Goal: Information Seeking & Learning: Find specific fact

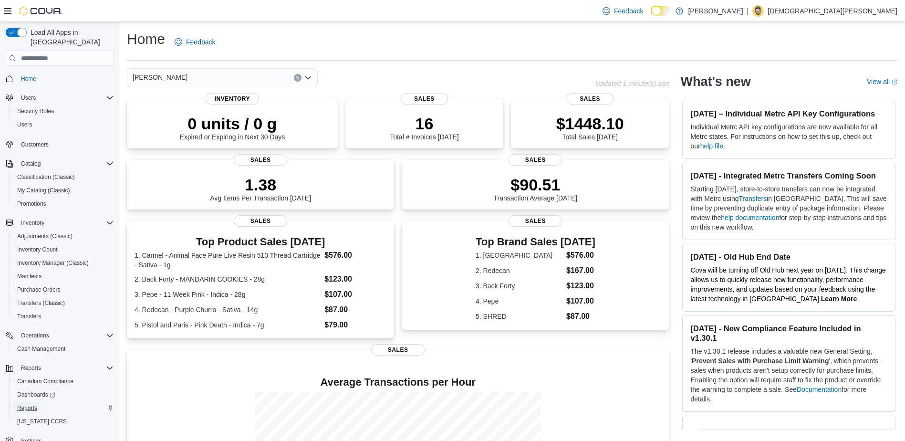
click at [32, 404] on span "Reports" at bounding box center [27, 408] width 20 height 8
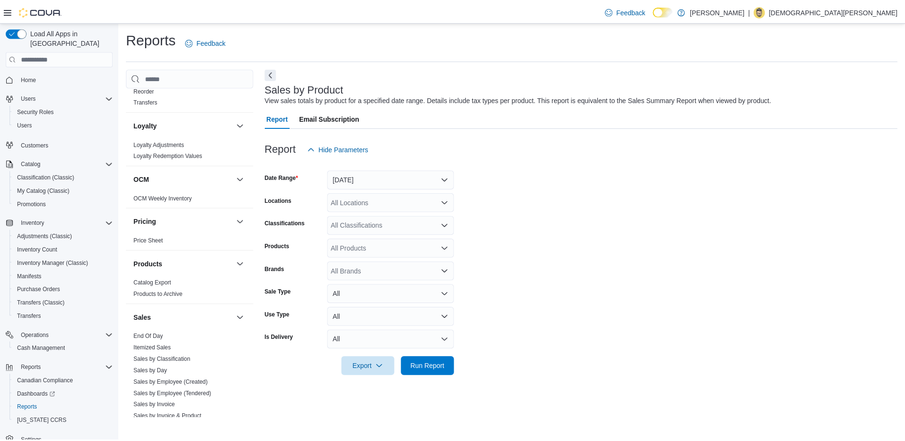
scroll to position [303, 0]
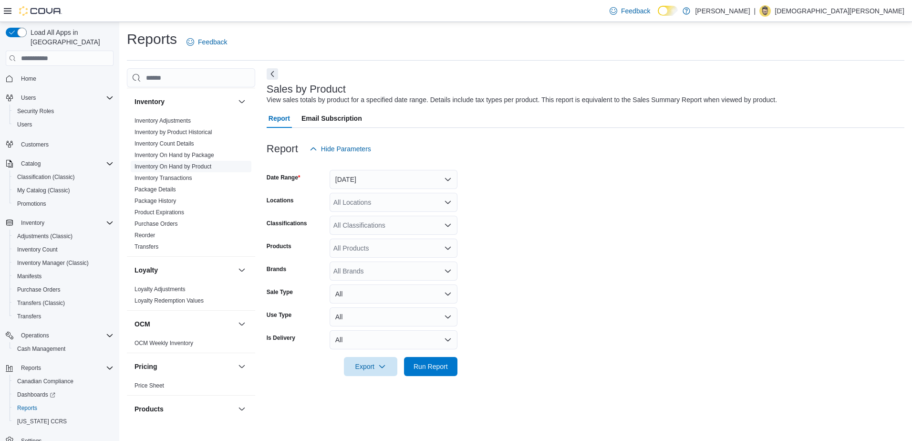
click at [187, 166] on link "Inventory On Hand by Product" at bounding box center [173, 166] width 77 height 7
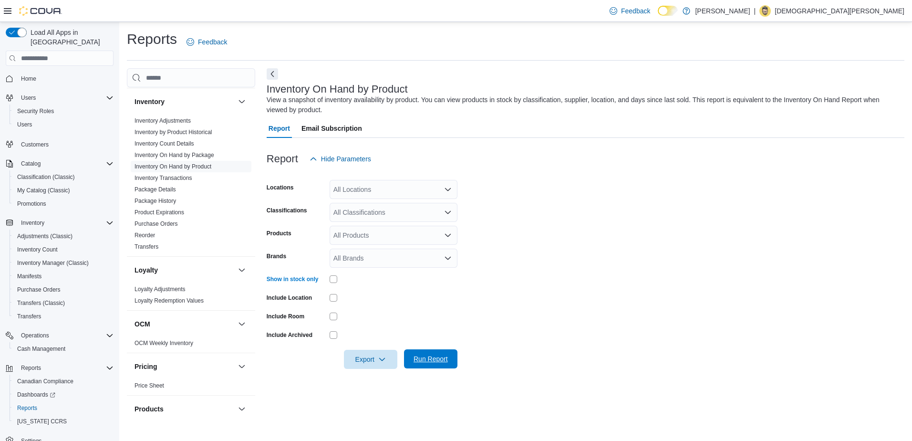
click at [447, 361] on span "Run Report" at bounding box center [431, 359] width 34 height 10
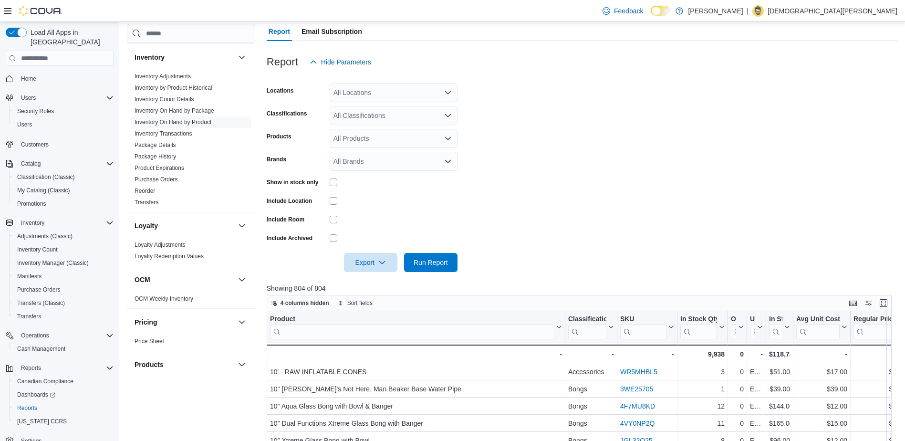
scroll to position [239, 0]
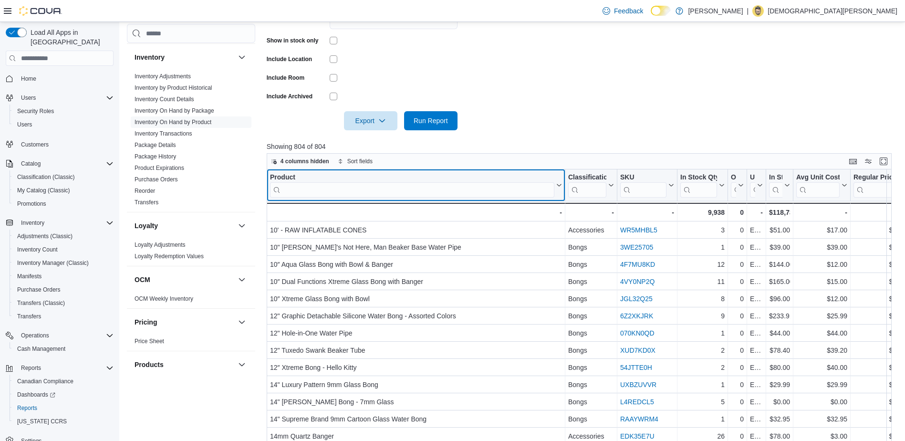
click at [415, 192] on input "search" at bounding box center [412, 189] width 284 height 15
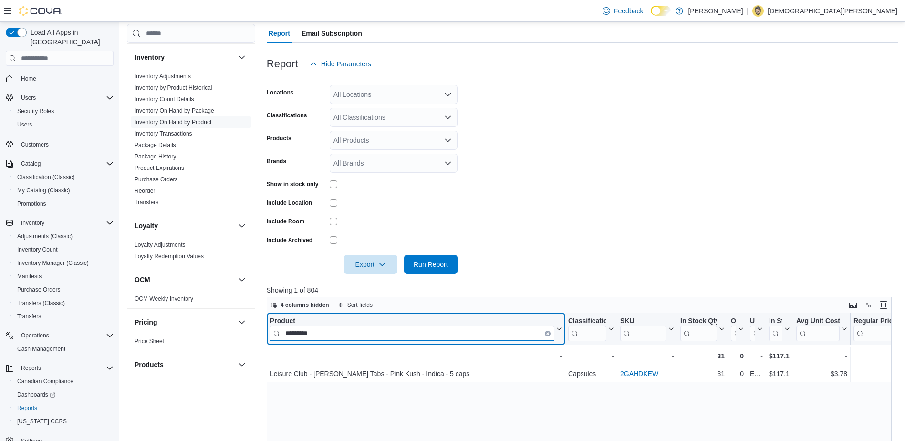
scroll to position [95, 0]
type input "*"
type input "*****"
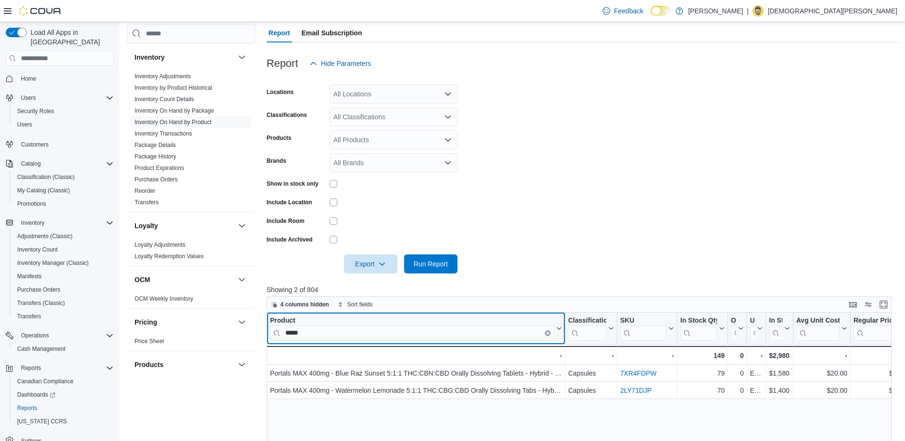
click at [548, 334] on icon "Clear input" at bounding box center [547, 333] width 3 height 3
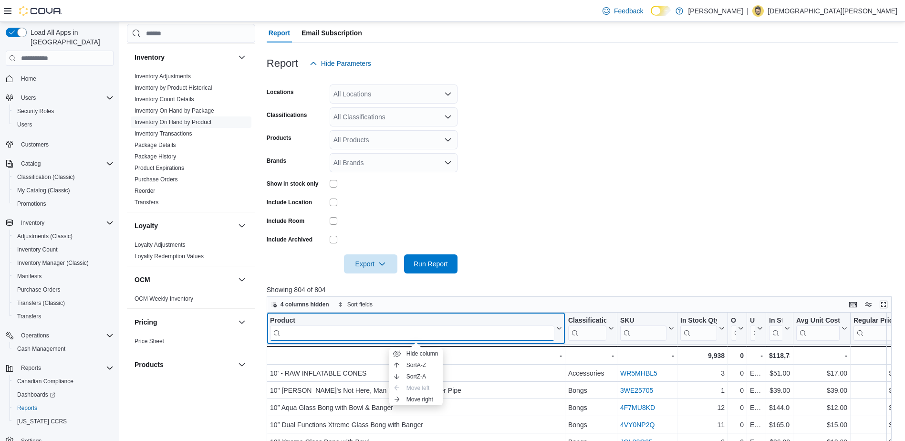
click at [450, 338] on input "search" at bounding box center [412, 332] width 284 height 15
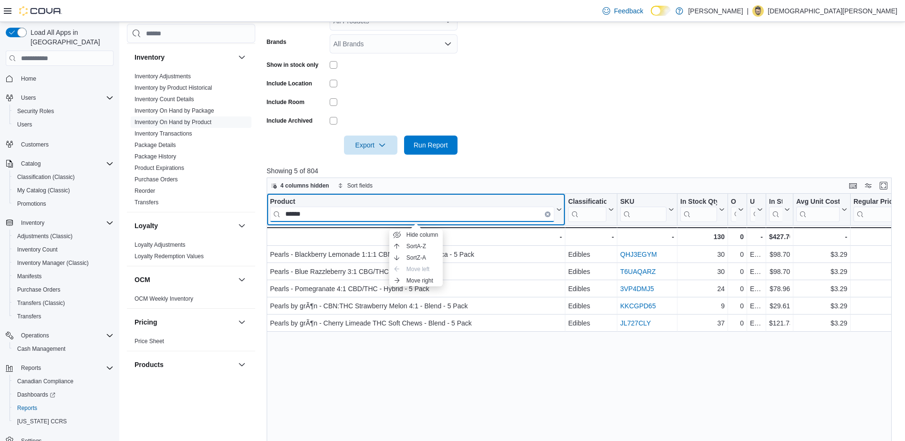
scroll to position [311, 0]
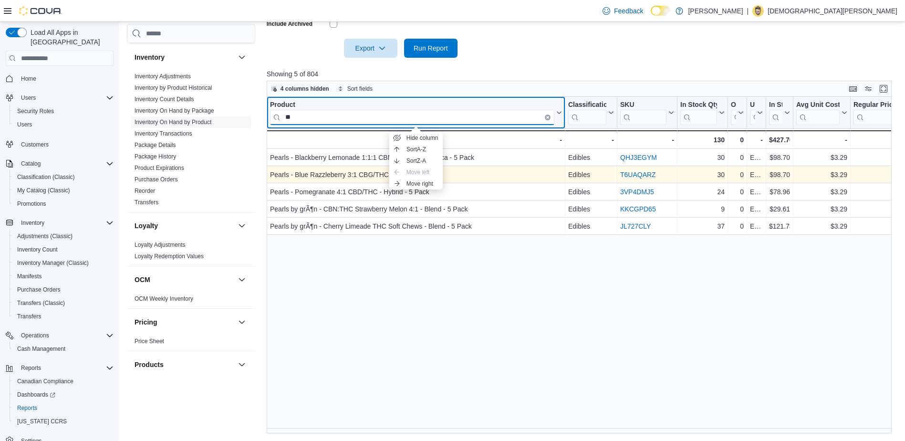
type input "*"
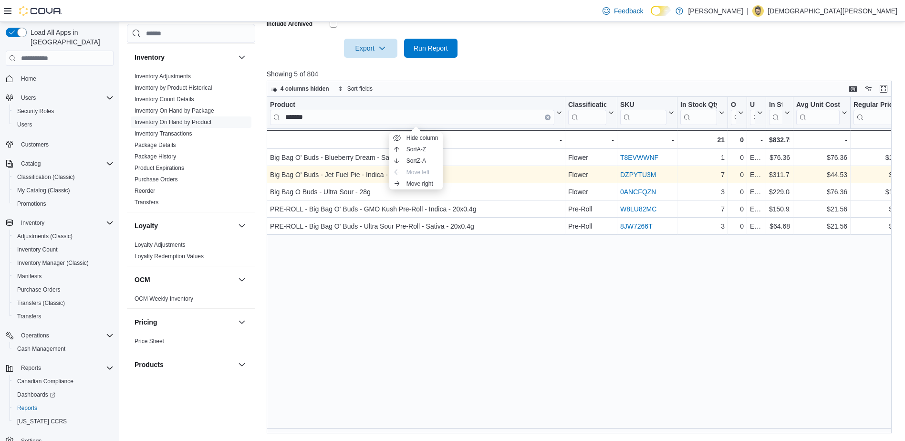
click at [501, 310] on div "Product ******* Click to view column header actions Classification Click to vie…" at bounding box center [583, 265] width 632 height 336
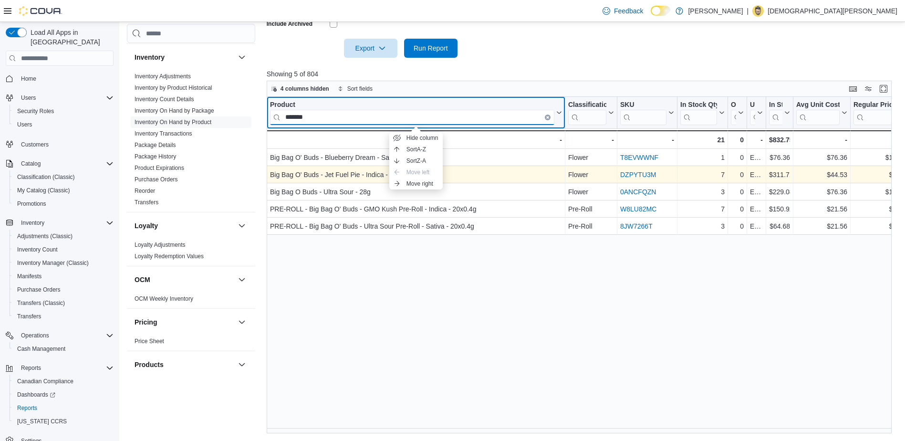
click at [459, 121] on input "*******" at bounding box center [412, 117] width 284 height 15
type input "*"
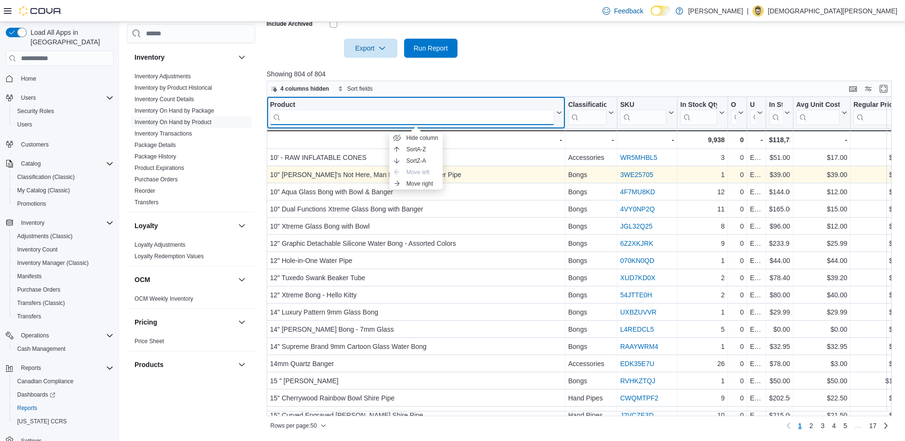
click at [310, 122] on input "search" at bounding box center [412, 117] width 284 height 15
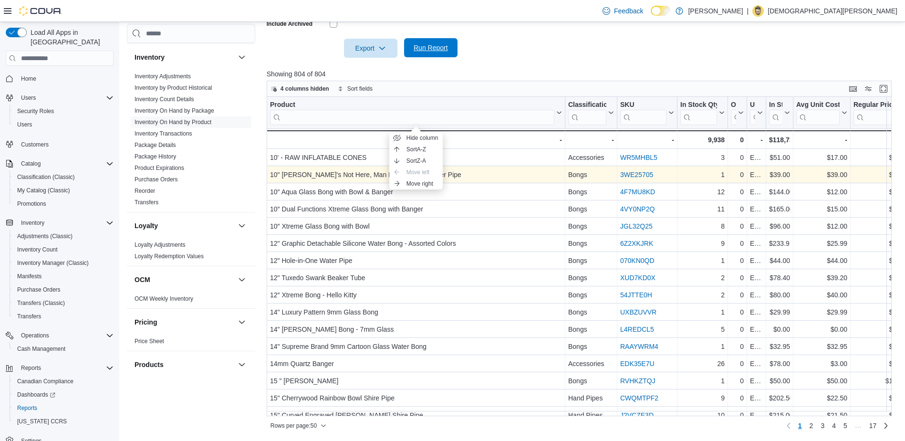
click at [429, 52] on span "Run Report" at bounding box center [431, 48] width 34 height 10
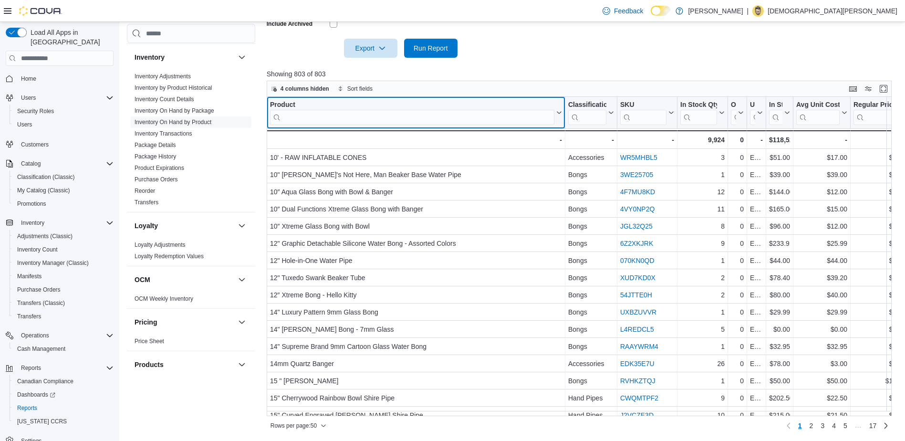
click at [342, 115] on input "search" at bounding box center [412, 117] width 284 height 15
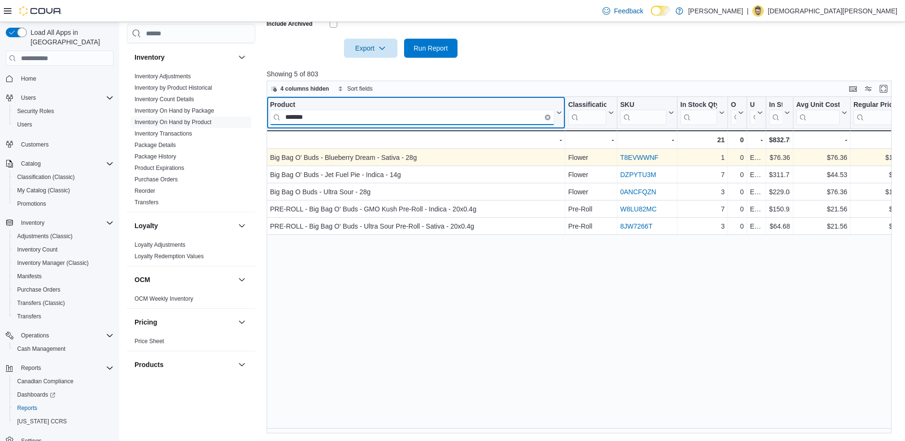
type input "*******"
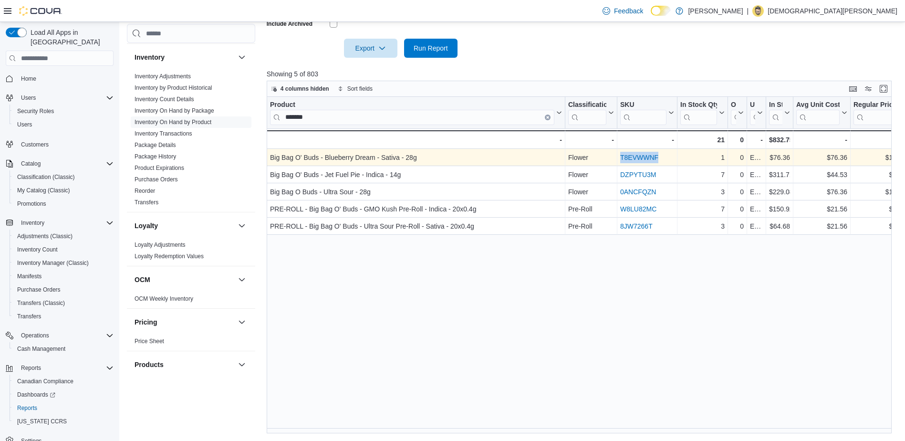
drag, startPoint x: 671, startPoint y: 162, endPoint x: 616, endPoint y: 163, distance: 54.9
click at [616, 163] on div "Big Bag O' Buds - Blueberry Dream - Sativa - 28g - Product, column 1, row 1 Flo…" at bounding box center [799, 157] width 1064 height 17
drag, startPoint x: 616, startPoint y: 163, endPoint x: 630, endPoint y: 159, distance: 14.9
copy div "- Classification, column 2, row 1 T8EVWWNF"
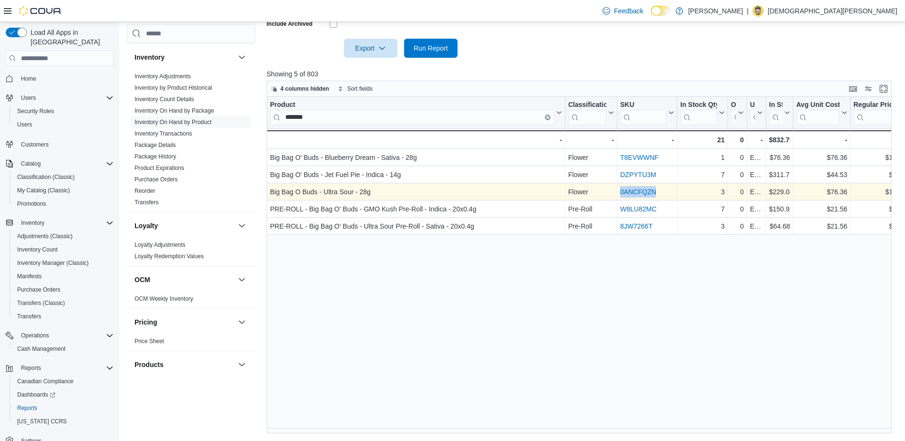
drag, startPoint x: 667, startPoint y: 194, endPoint x: 620, endPoint y: 195, distance: 46.8
click at [620, 195] on div "0ANCFQZN" at bounding box center [647, 191] width 54 height 11
drag, startPoint x: 620, startPoint y: 195, endPoint x: 631, endPoint y: 195, distance: 10.5
copy link "0ANCFQZN"
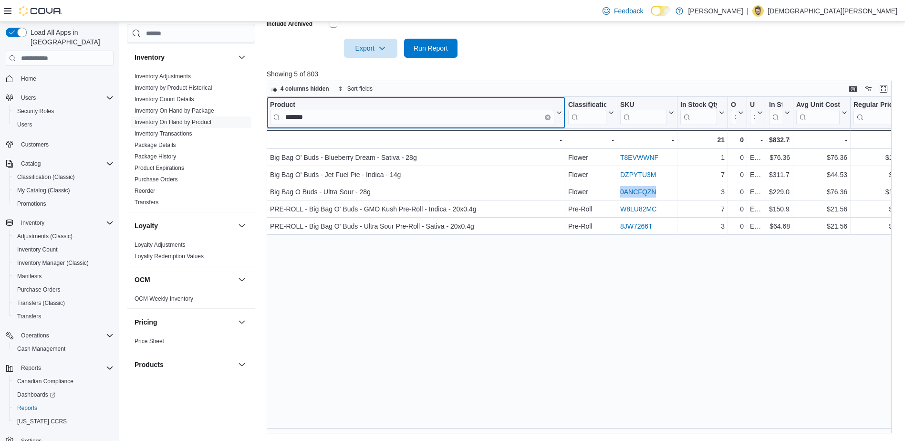
click at [318, 118] on input "*******" at bounding box center [412, 117] width 284 height 15
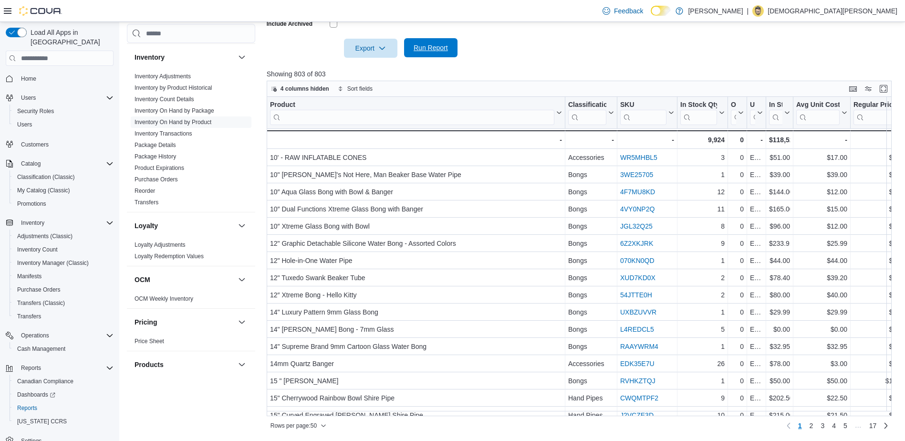
click at [437, 43] on span "Run Report" at bounding box center [431, 47] width 42 height 19
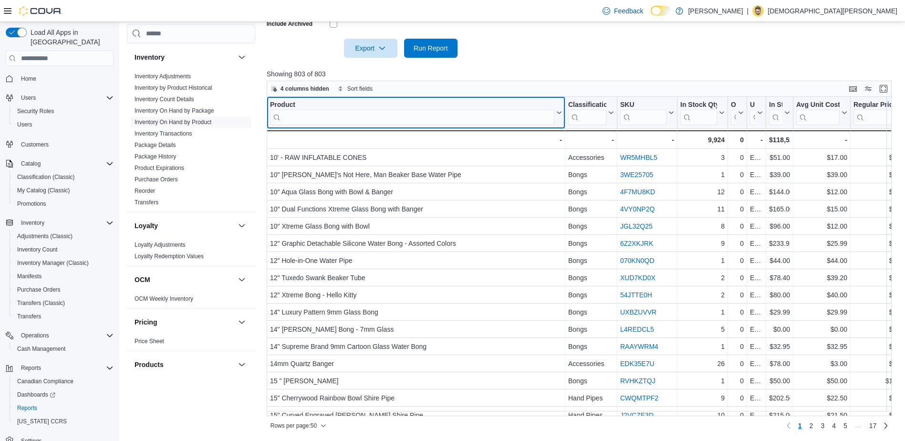
click at [389, 114] on input "search" at bounding box center [412, 117] width 284 height 15
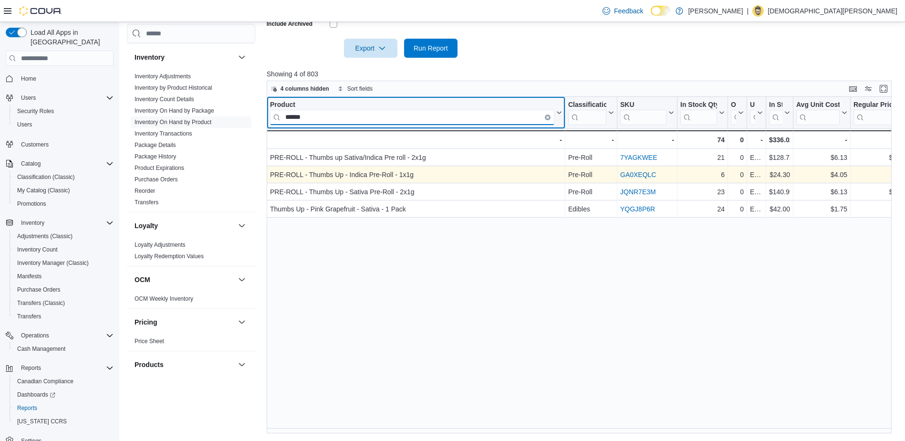
type input "******"
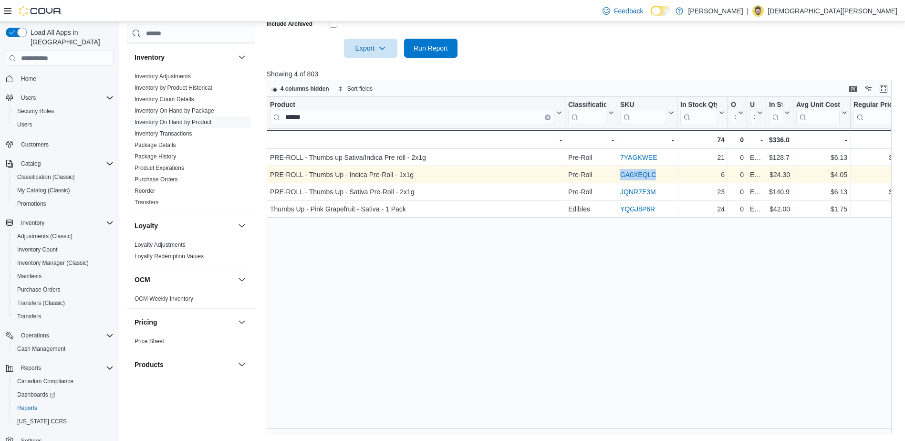
drag, startPoint x: 670, startPoint y: 174, endPoint x: 619, endPoint y: 181, distance: 51.5
click at [619, 181] on div "GA0XEQLC - SKU URL, column 3, row 2" at bounding box center [647, 174] width 60 height 17
drag, startPoint x: 619, startPoint y: 181, endPoint x: 625, endPoint y: 176, distance: 8.1
copy link "GA0XEQLC"
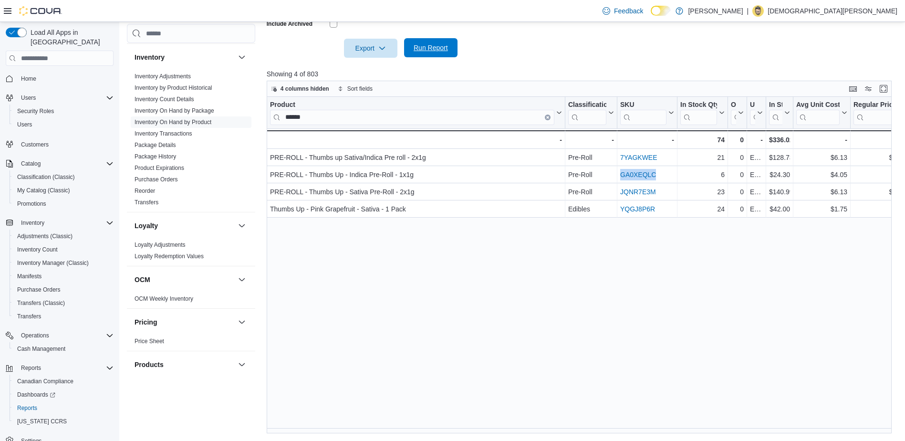
click at [429, 45] on span "Run Report" at bounding box center [431, 48] width 34 height 10
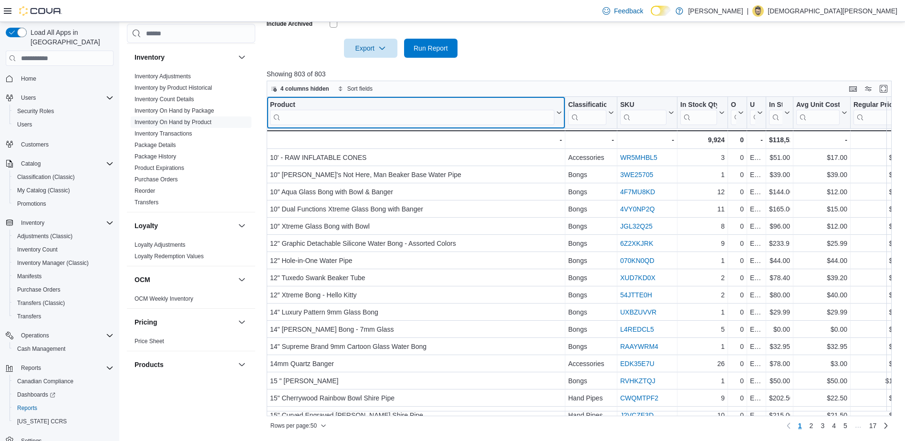
click at [448, 118] on input "search" at bounding box center [412, 117] width 284 height 15
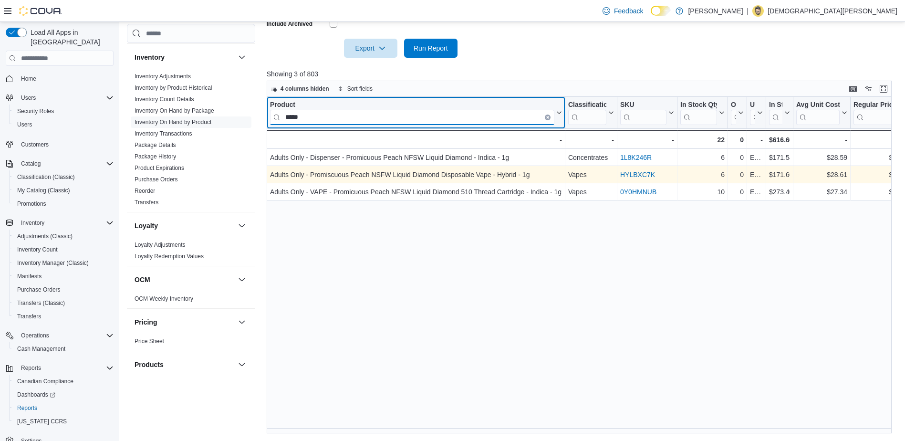
type input "*****"
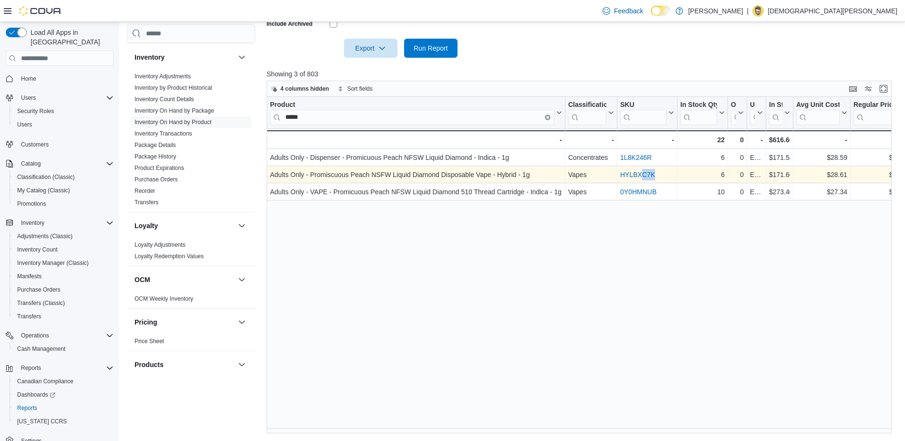
drag, startPoint x: 674, startPoint y: 176, endPoint x: 641, endPoint y: 179, distance: 33.1
click at [641, 179] on div "HYLBXC7K" at bounding box center [647, 174] width 54 height 11
drag, startPoint x: 641, startPoint y: 179, endPoint x: 669, endPoint y: 170, distance: 30.2
click at [669, 169] on div "HYLBXC7K" at bounding box center [647, 174] width 54 height 11
drag, startPoint x: 670, startPoint y: 171, endPoint x: 623, endPoint y: 176, distance: 47.9
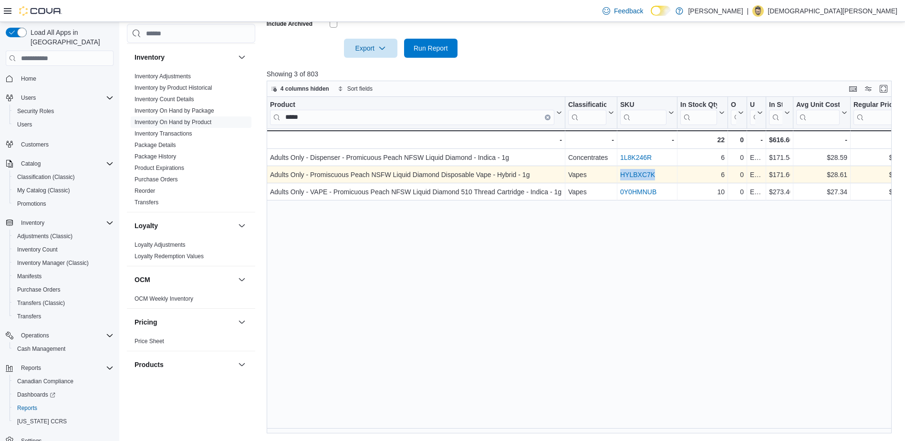
click at [623, 176] on div "HYLBXC7K" at bounding box center [647, 174] width 54 height 11
copy link "HYLBXC7K"
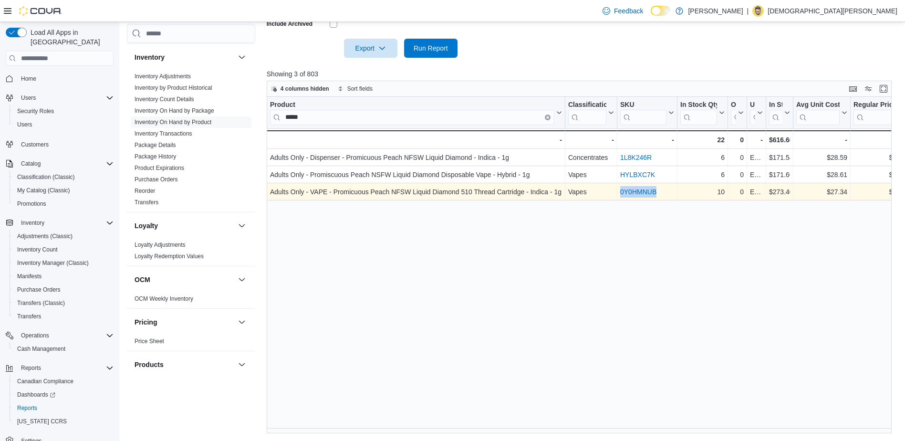
drag, startPoint x: 670, startPoint y: 194, endPoint x: 619, endPoint y: 196, distance: 51.1
click at [619, 196] on div "0Y0HMNUB - SKU URL, column 3, row 3" at bounding box center [647, 191] width 60 height 17
drag, startPoint x: 619, startPoint y: 196, endPoint x: 624, endPoint y: 195, distance: 5.3
copy link "0Y0HMNUB"
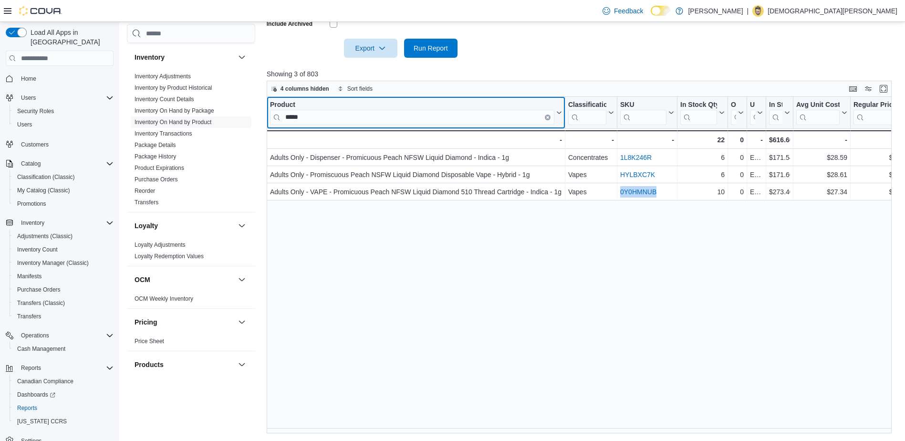
click at [548, 117] on icon "Clear input" at bounding box center [548, 117] width 2 height 2
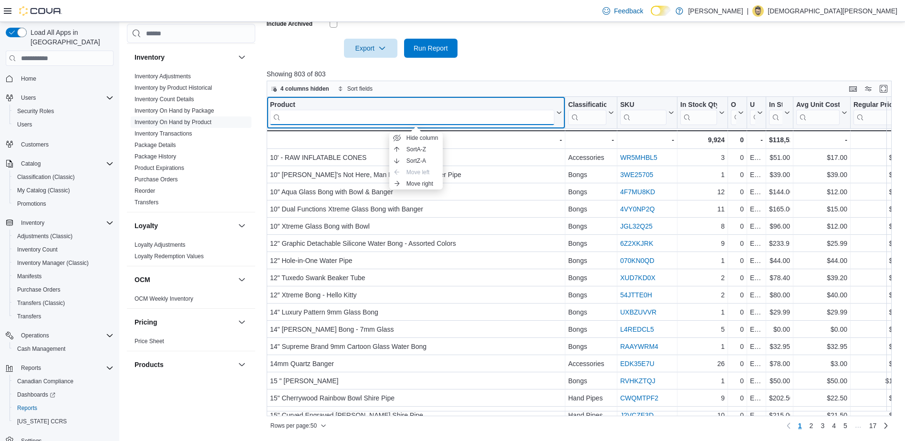
click at [331, 111] on input "search" at bounding box center [412, 117] width 284 height 15
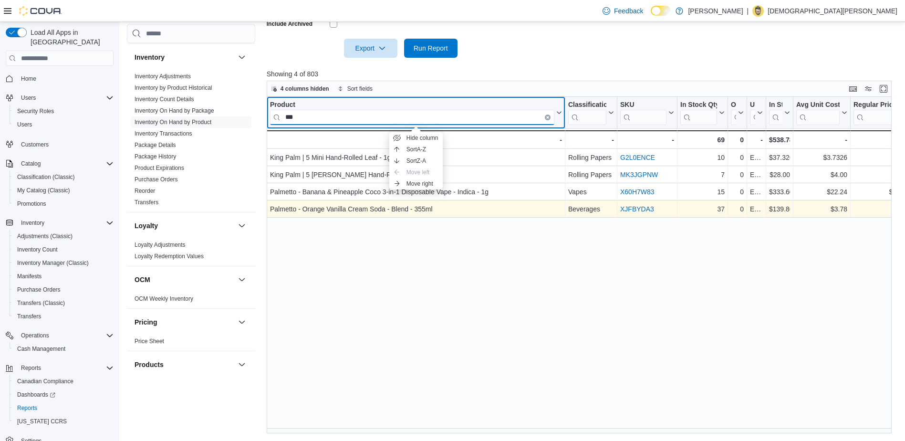
type input "***"
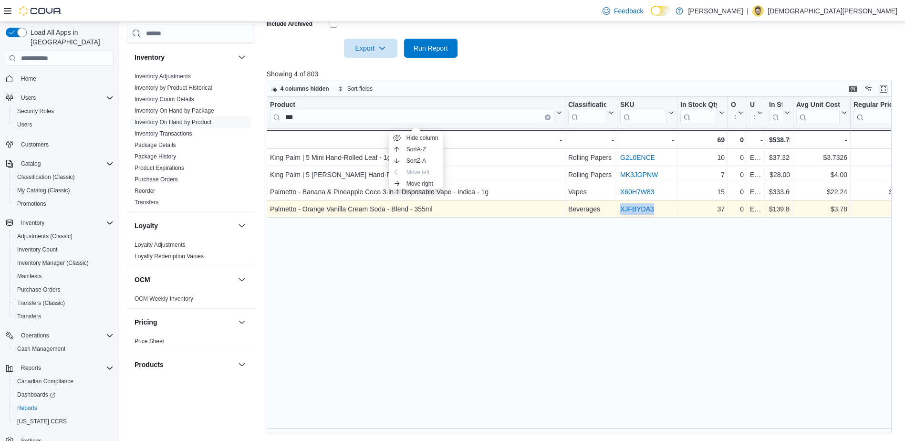
drag, startPoint x: 665, startPoint y: 210, endPoint x: 620, endPoint y: 213, distance: 44.9
click at [620, 213] on div "XJFBYDA3" at bounding box center [647, 208] width 54 height 11
copy link "XJFBYDA3"
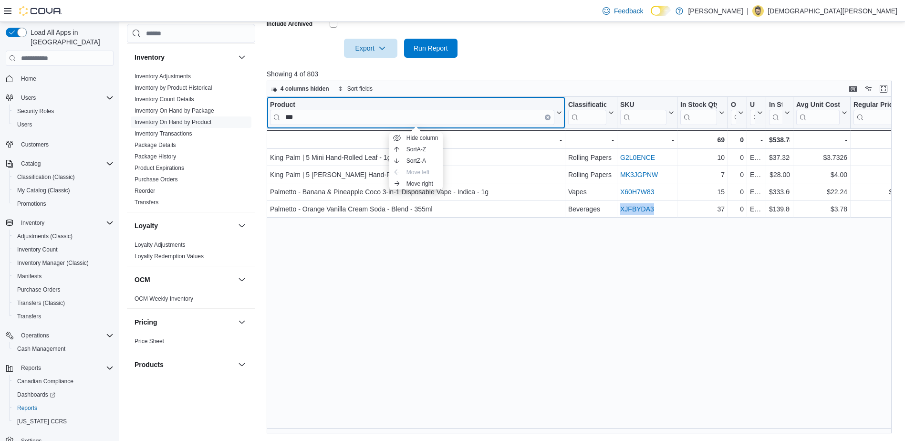
click at [548, 116] on icon "Clear input" at bounding box center [547, 117] width 3 height 3
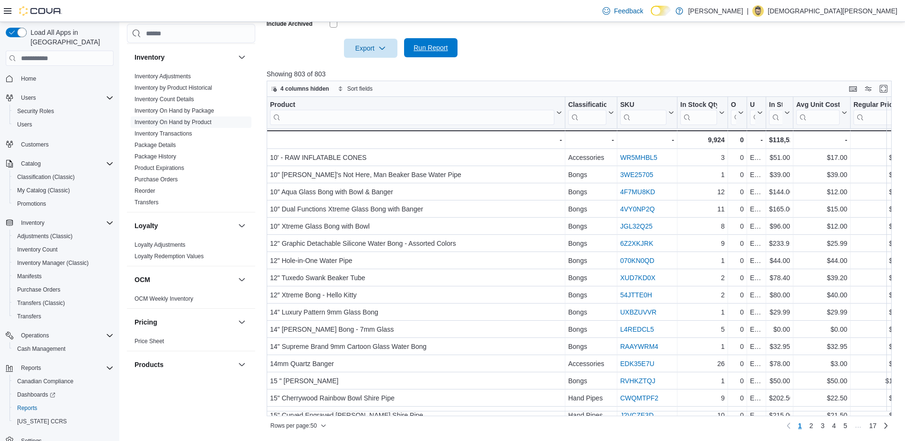
click at [439, 48] on span "Run Report" at bounding box center [431, 48] width 34 height 10
click at [432, 52] on span "Run Report" at bounding box center [431, 48] width 34 height 10
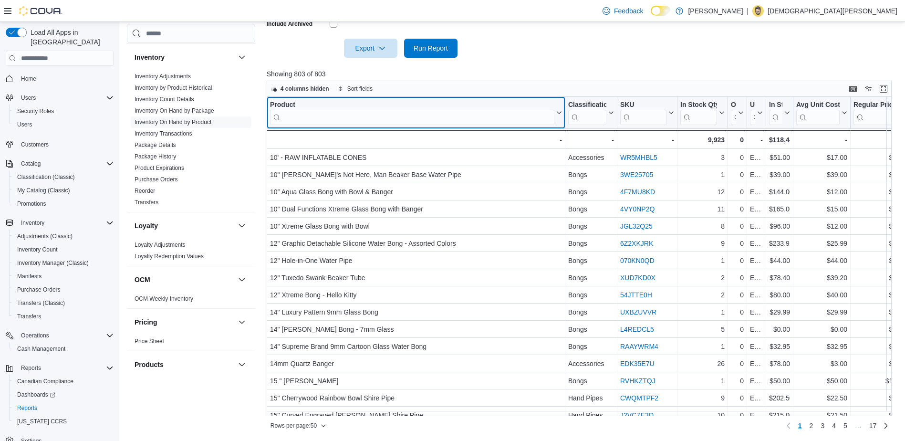
click at [424, 122] on input "search" at bounding box center [412, 117] width 284 height 15
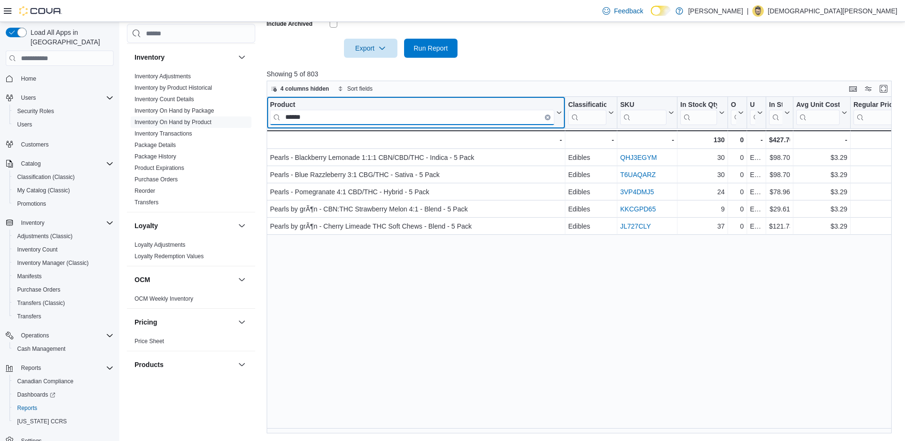
type input "******"
